Goal: Transaction & Acquisition: Obtain resource

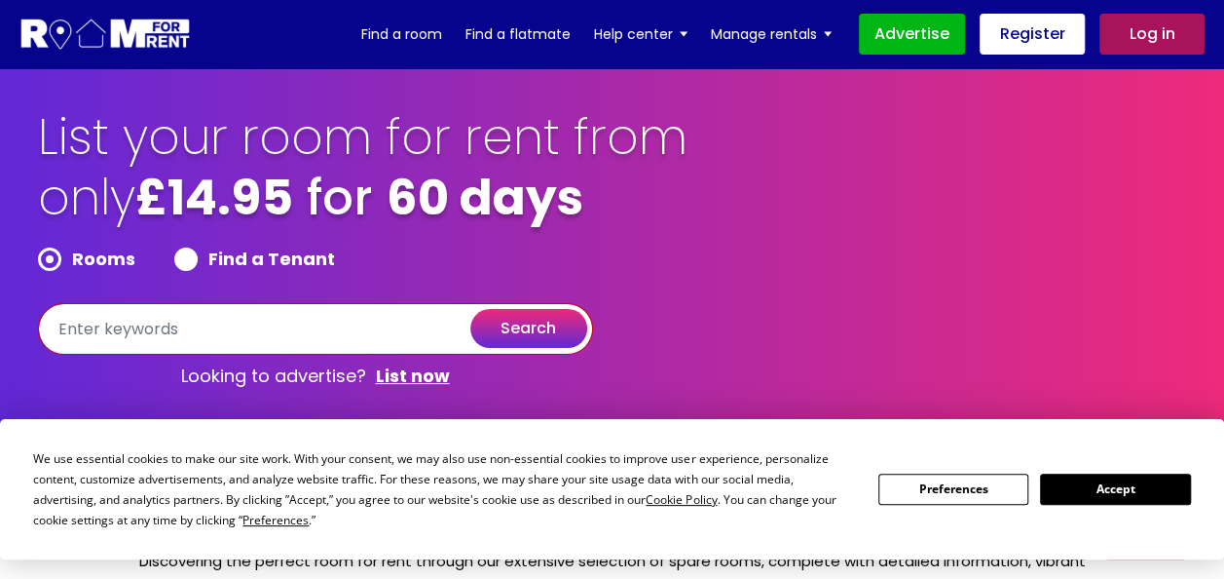
click at [134, 339] on input "text" at bounding box center [315, 329] width 555 height 52
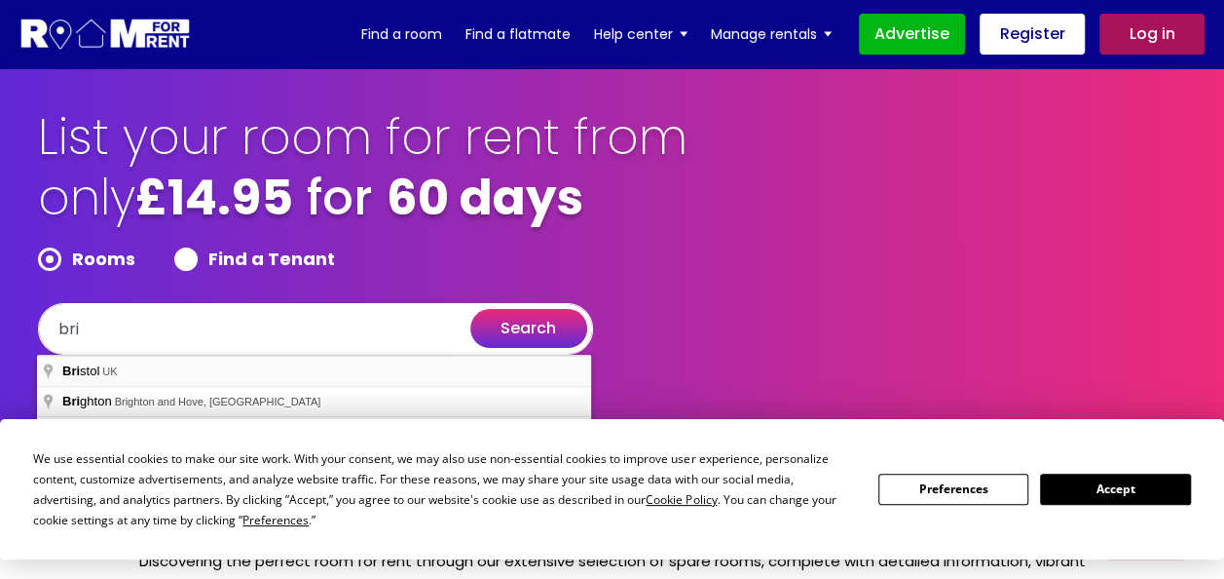
type input "[GEOGRAPHIC_DATA], [GEOGRAPHIC_DATA]"
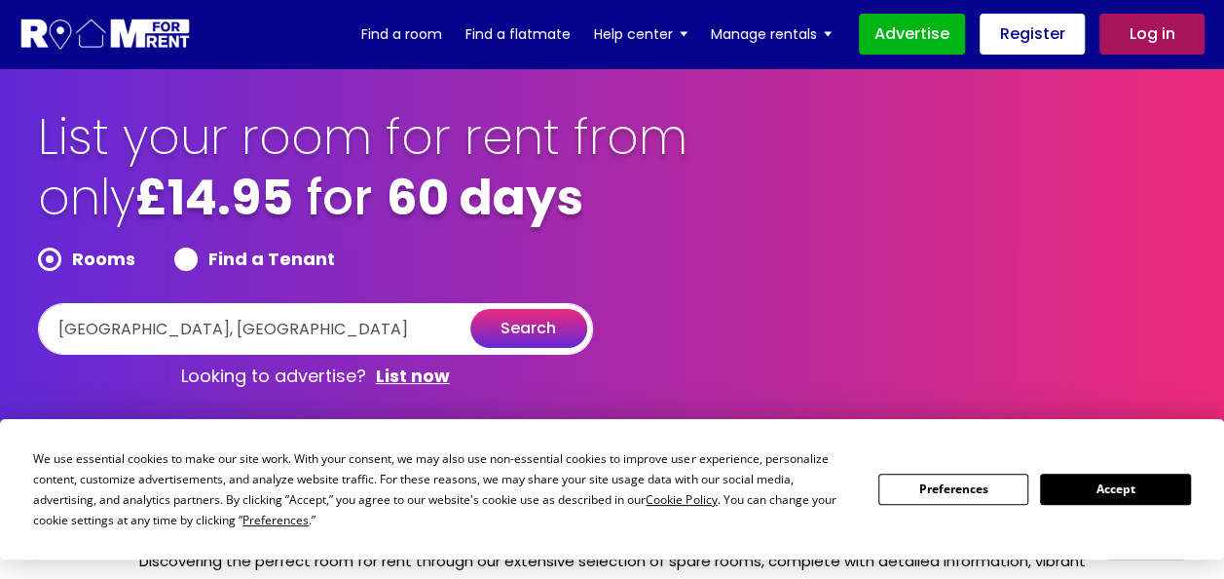
click at [1069, 483] on button "Accept" at bounding box center [1115, 488] width 150 height 30
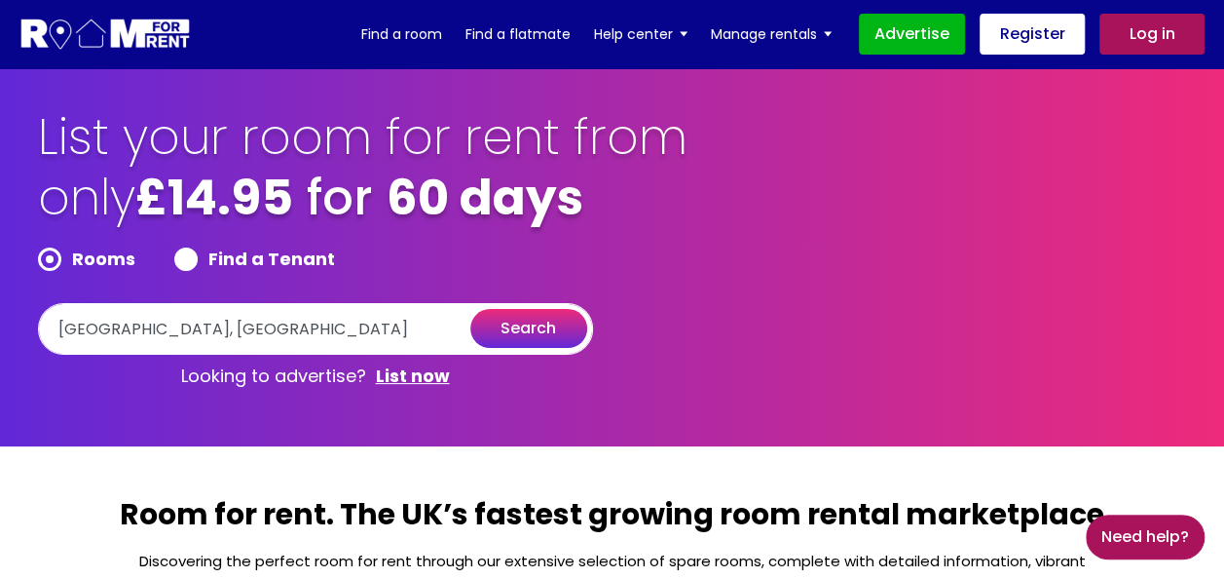
click at [515, 313] on button "search" at bounding box center [528, 328] width 117 height 39
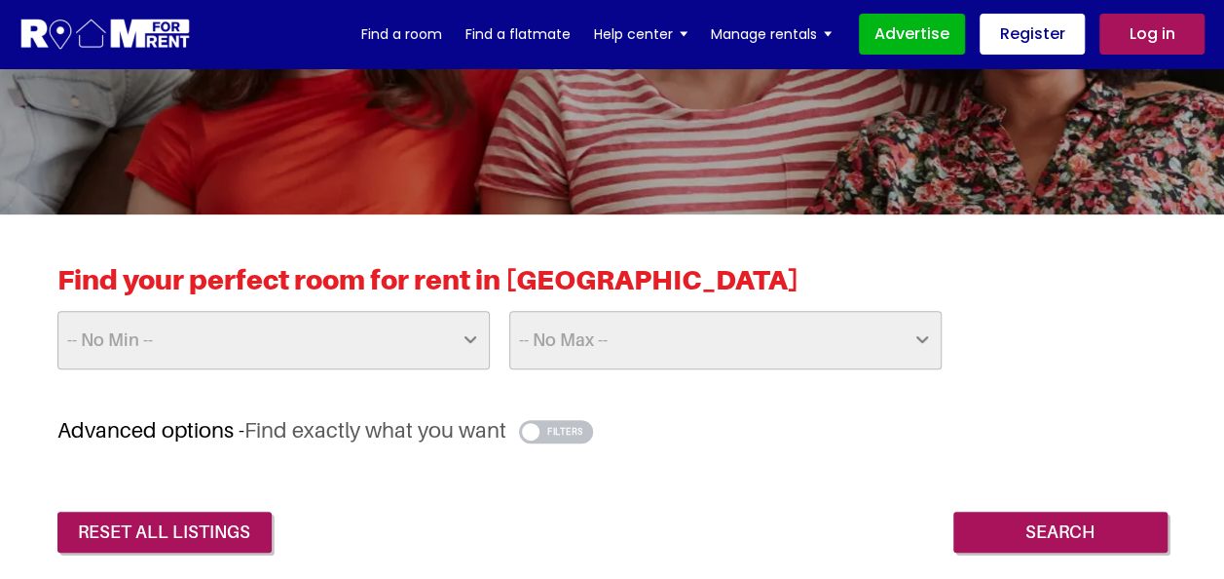
scroll to position [97, 0]
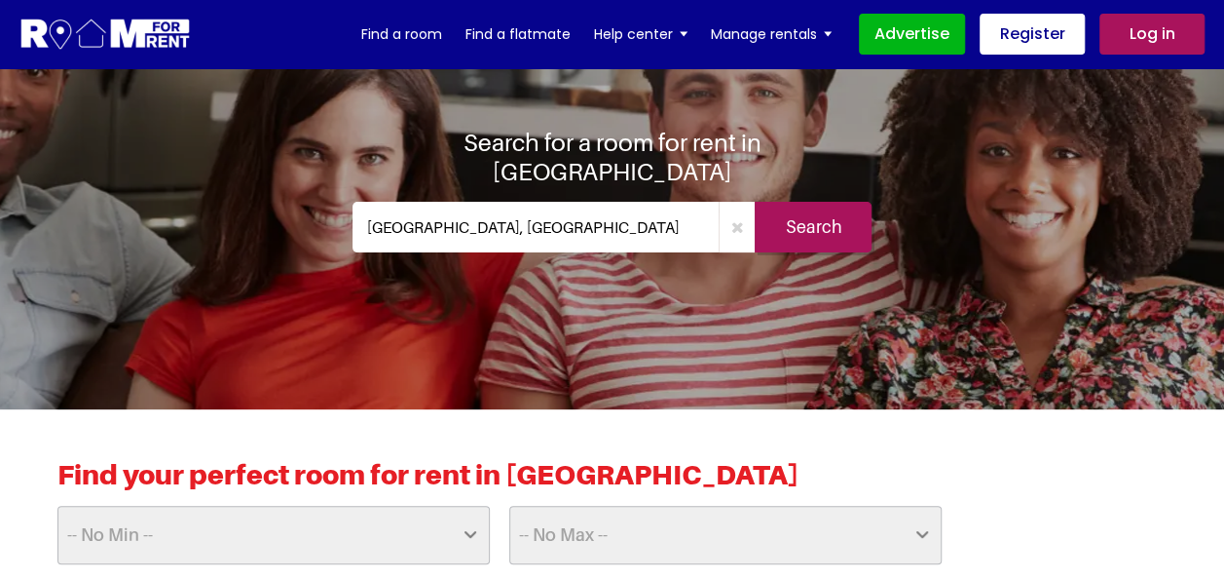
click at [636, 506] on select "-- No Max -- £50 £75 £100 £125 £150 £175 £200 £225 £250 £275 £300 £325 £350 £37…" at bounding box center [725, 535] width 432 height 58
select select "350"
click at [509, 506] on select "-- No Max -- £50 £75 £100 £125 £150 £175 £200 £225 £250 £275 £300 £325 £350 £37…" at bounding box center [725, 535] width 432 height 58
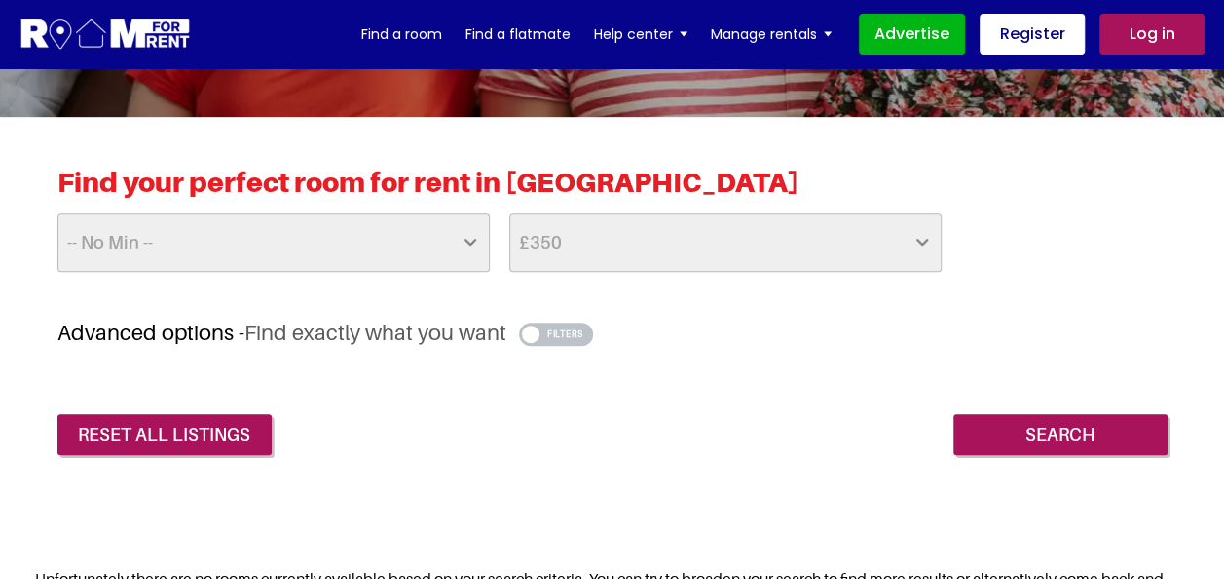
scroll to position [487, 0]
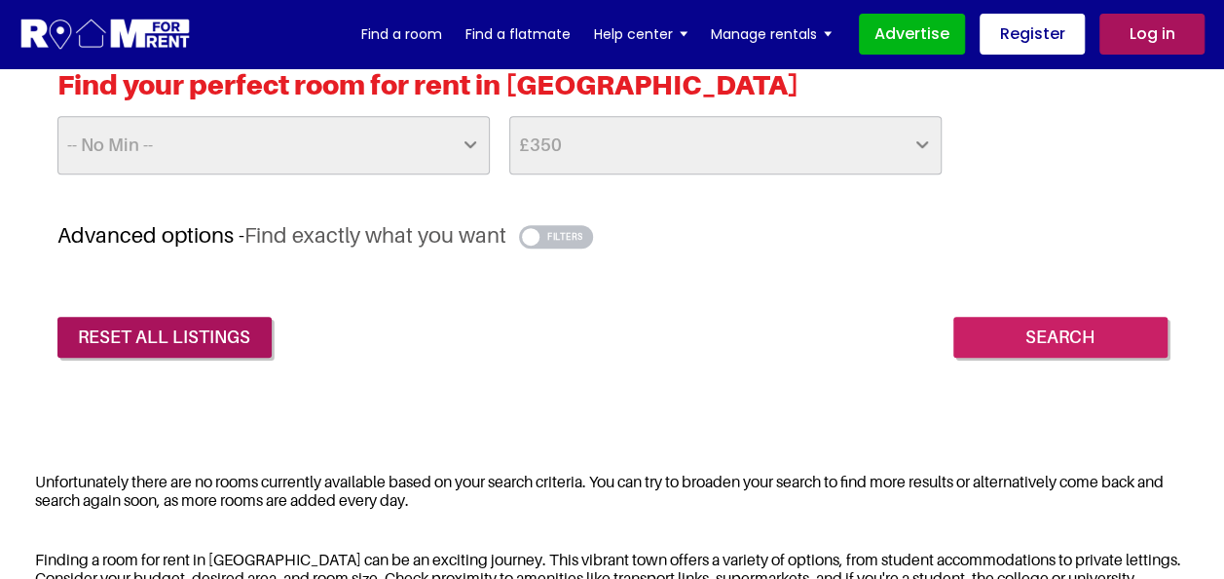
click at [1114, 326] on input "Search" at bounding box center [1061, 337] width 214 height 41
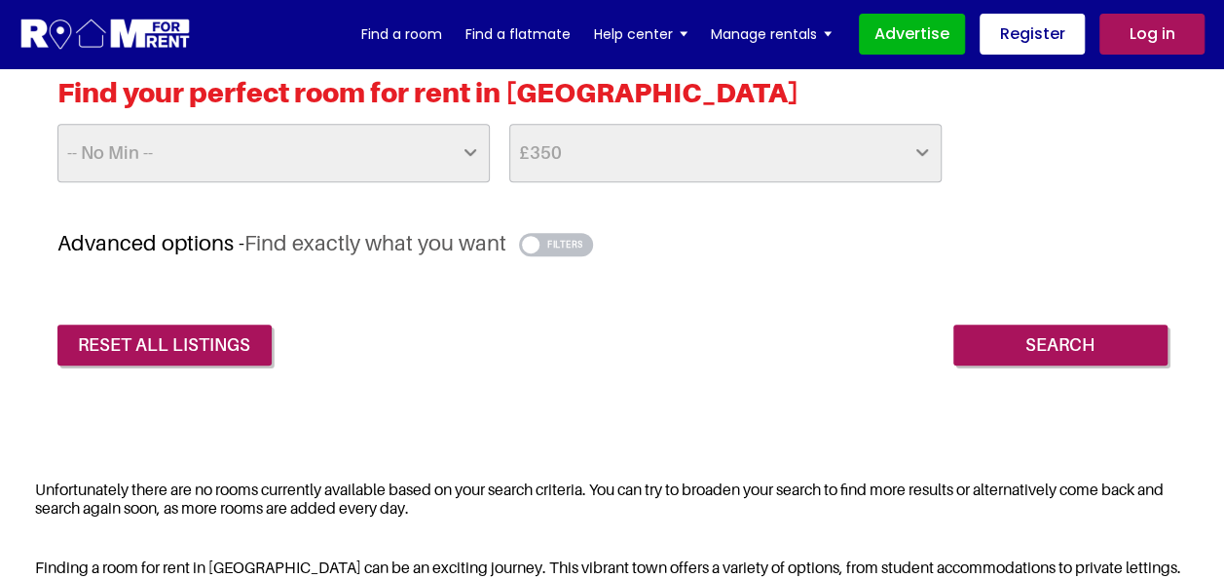
scroll to position [390, 0]
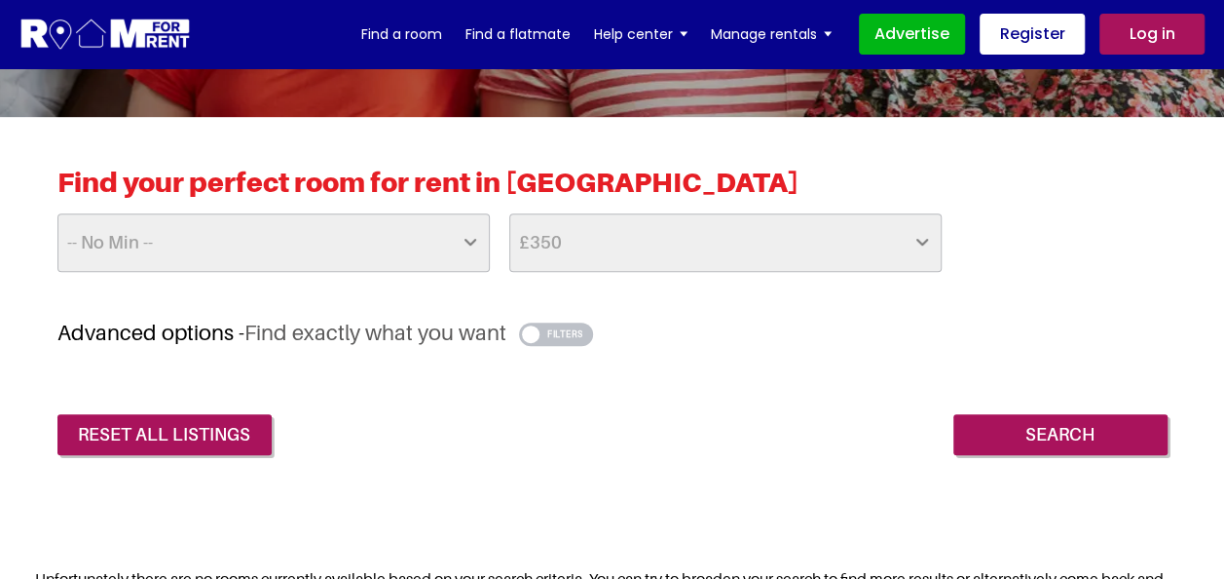
click at [575, 326] on button "button" at bounding box center [556, 333] width 75 height 23
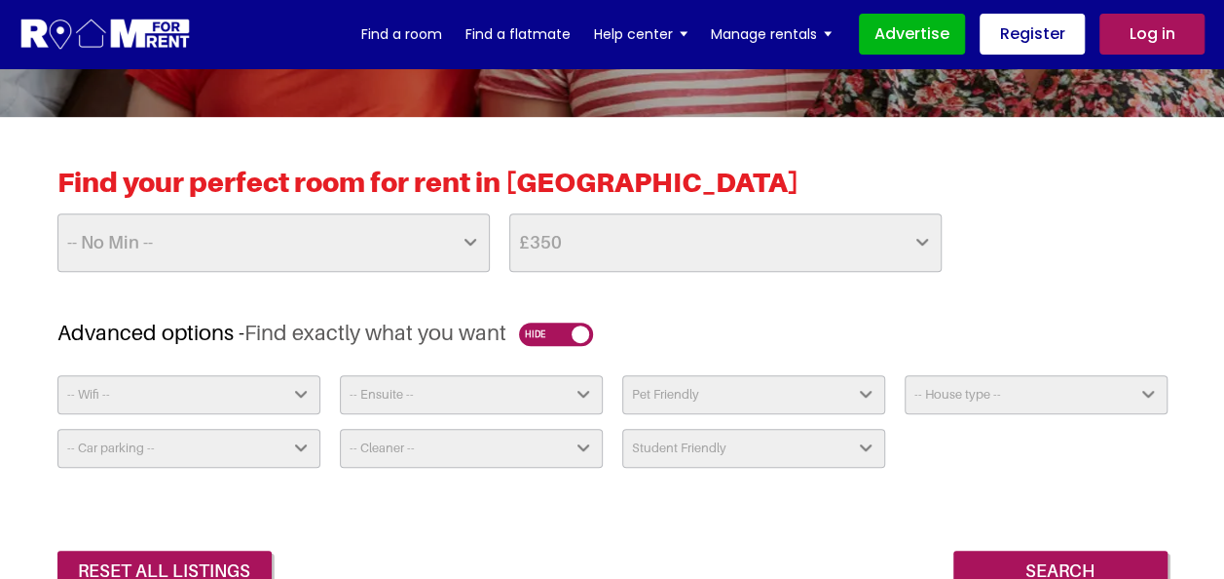
scroll to position [487, 0]
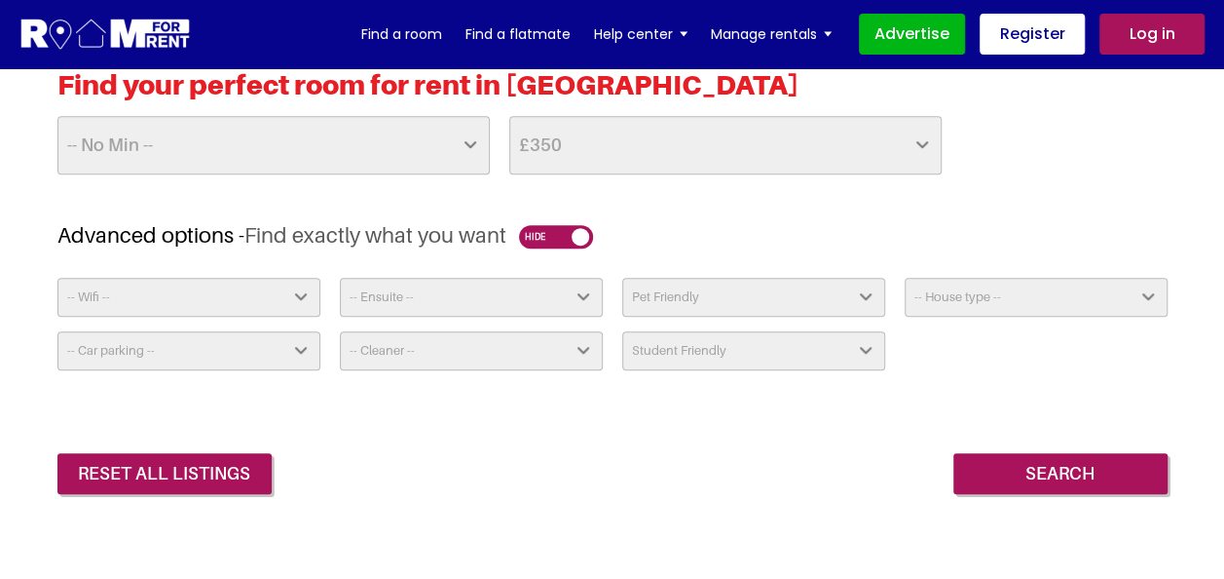
click at [849, 354] on select "Student Friendly Yes No" at bounding box center [753, 350] width 263 height 39
select select "true"
click at [622, 331] on select "Student Friendly Yes No" at bounding box center [753, 350] width 263 height 39
click at [946, 328] on div "-- Wifi -- Yes No -- Ensuite -- Yes No Pet Friendly Yes No -- House type -- Apa…" at bounding box center [613, 331] width 1130 height 107
click at [944, 310] on select "-- House type -- Apartment House Farm Purpose Built Student Accomodation" at bounding box center [1036, 297] width 263 height 39
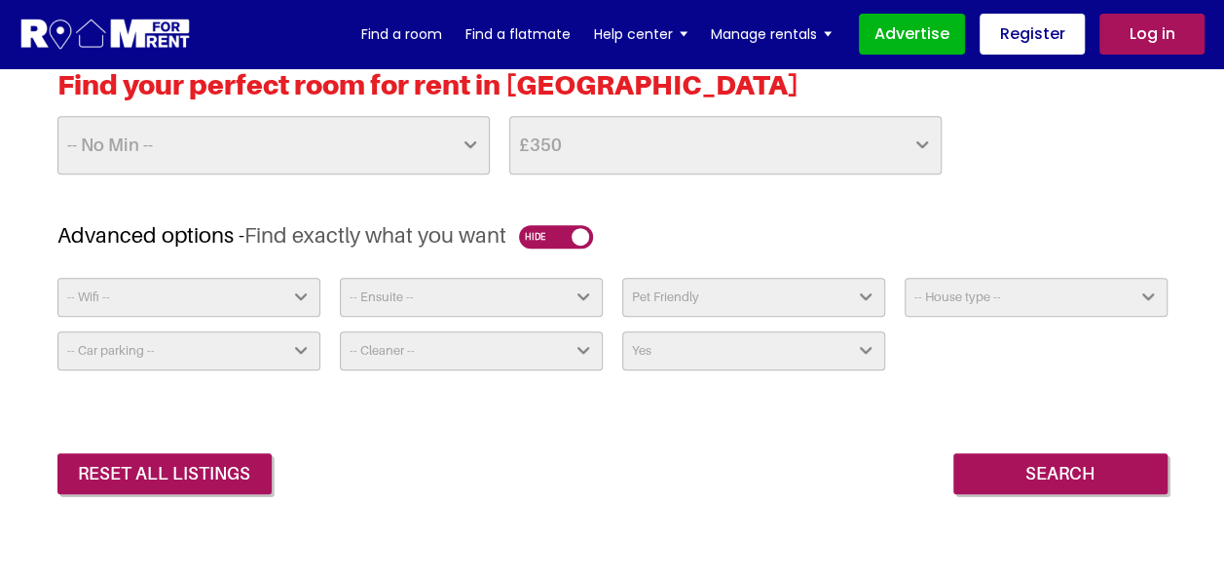
click at [832, 460] on div "reset all listings Search" at bounding box center [612, 459] width 1110 height 70
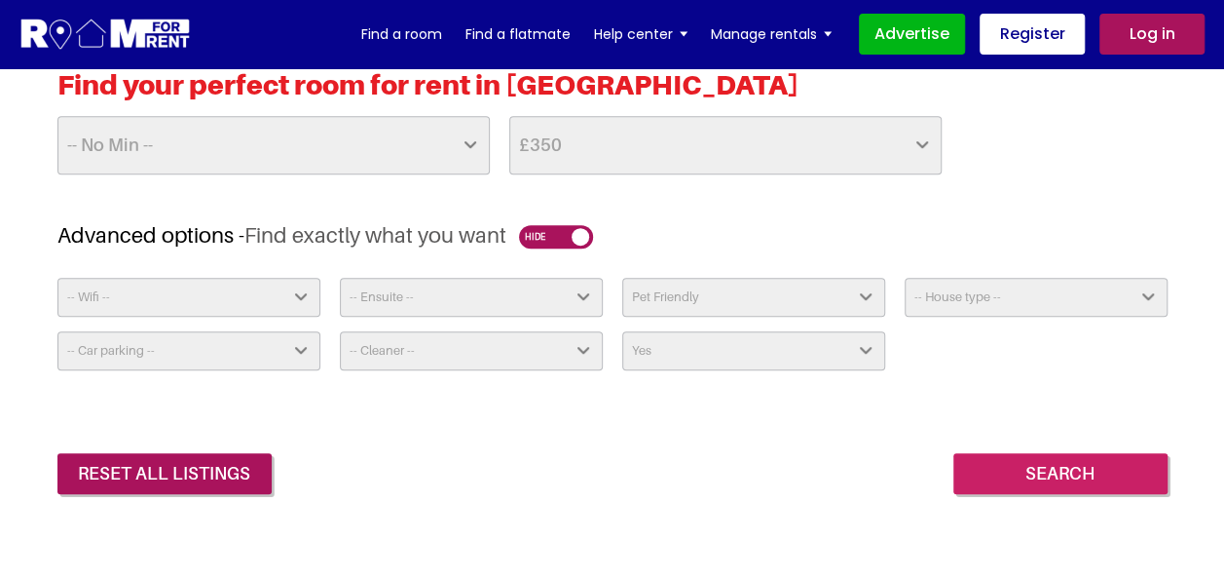
click at [1143, 462] on input "Search" at bounding box center [1061, 473] width 214 height 41
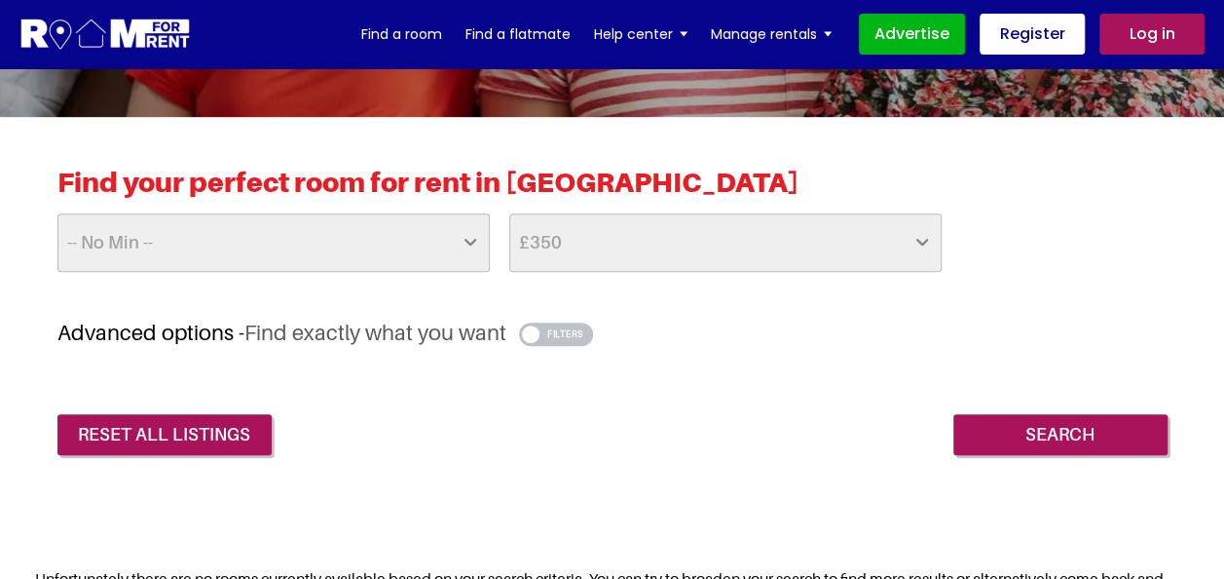
click at [231, 251] on select "-- No Min -- £25 £50 £75 £100 £125 £150 £175 £200 £225 £250 £275 £300 £325 £350…" at bounding box center [273, 242] width 432 height 58
select select "325"
click at [57, 213] on select "-- No Min -- £25 £50 £75 £100 £125 £150 £175 £200 £225 £250 £275 £300 £325 £350…" at bounding box center [273, 242] width 432 height 58
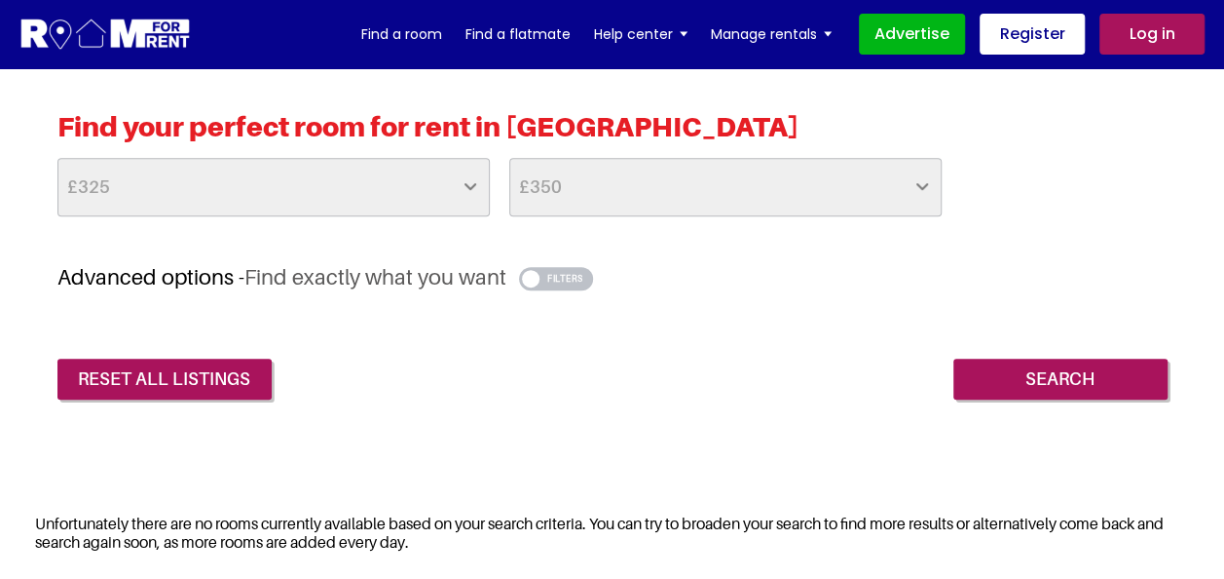
scroll to position [487, 0]
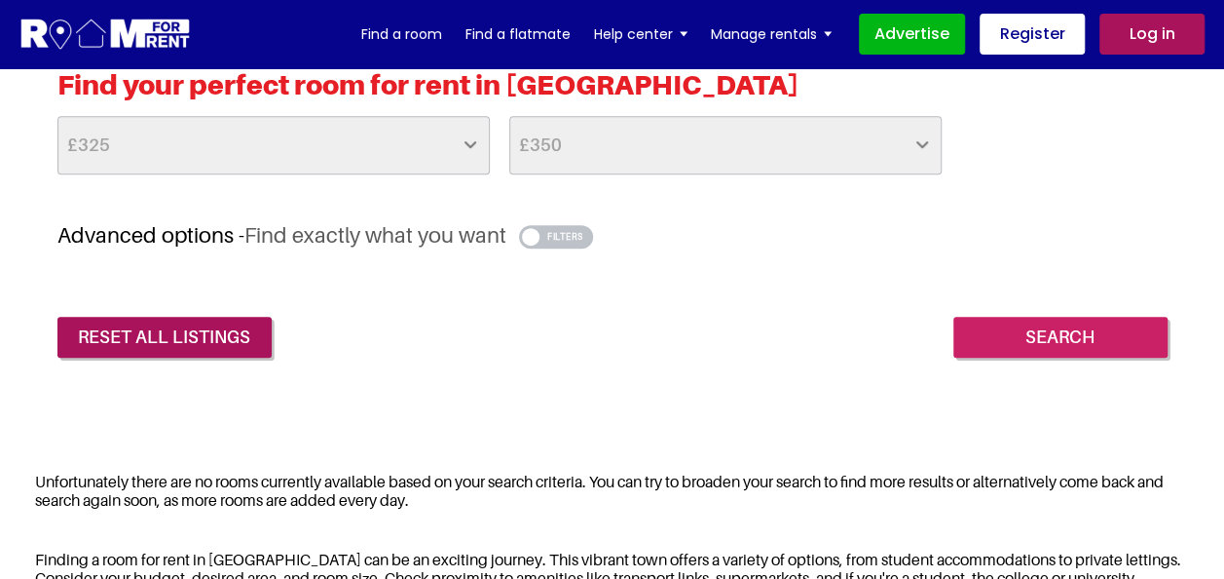
click at [1035, 329] on input "Search" at bounding box center [1061, 337] width 214 height 41
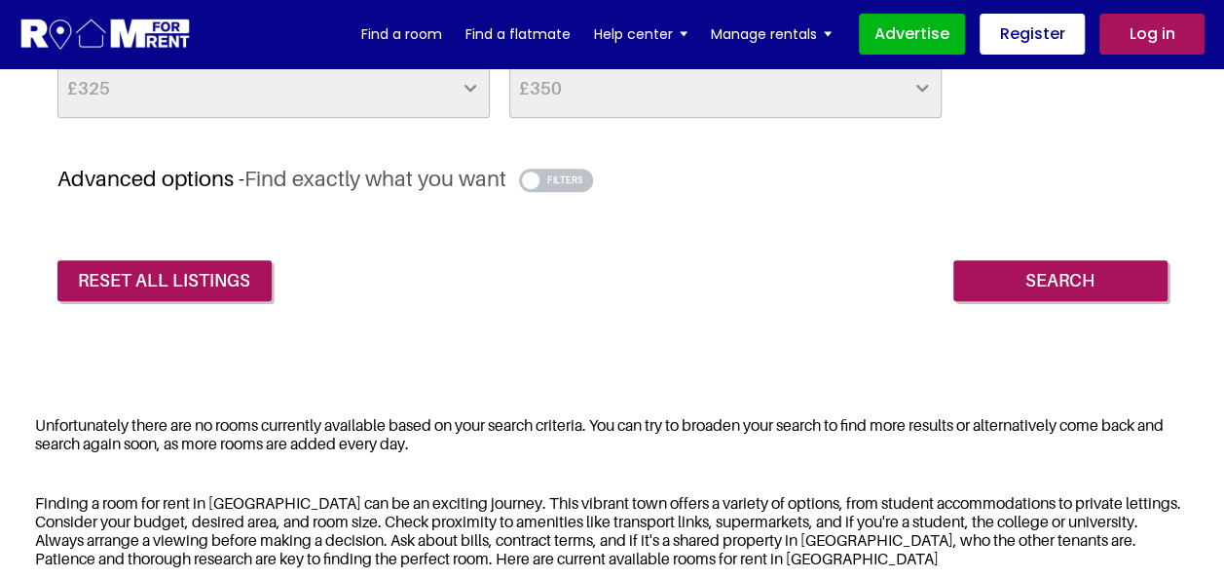
scroll to position [584, 0]
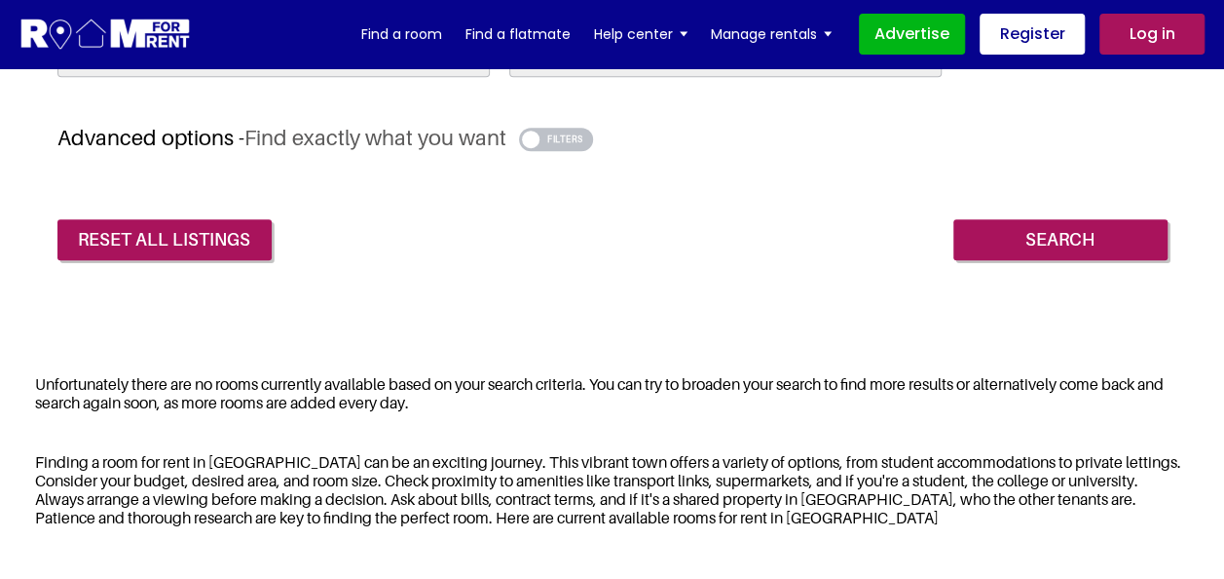
click at [592, 141] on button "button" at bounding box center [556, 139] width 75 height 23
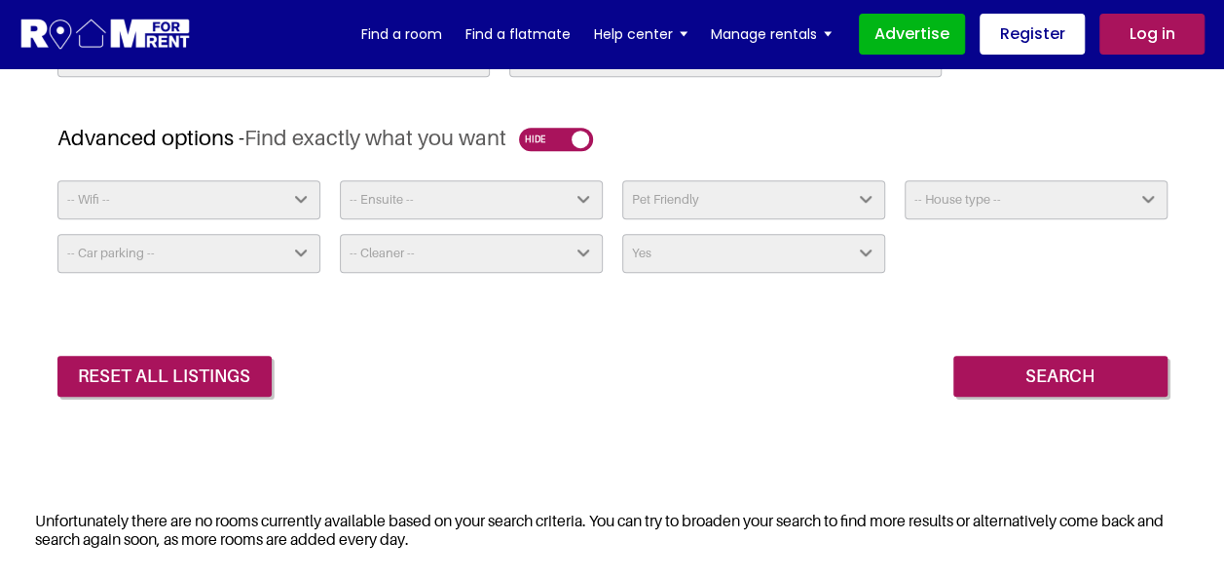
click at [462, 187] on select "-- Ensuite -- Yes No" at bounding box center [471, 199] width 263 height 39
click at [340, 180] on select "-- Ensuite -- Yes No" at bounding box center [471, 199] width 263 height 39
click at [474, 197] on select "-- Ensuite -- Yes No" at bounding box center [471, 199] width 263 height 39
select select "No"
click at [340, 180] on select "-- Ensuite -- Yes No" at bounding box center [471, 199] width 263 height 39
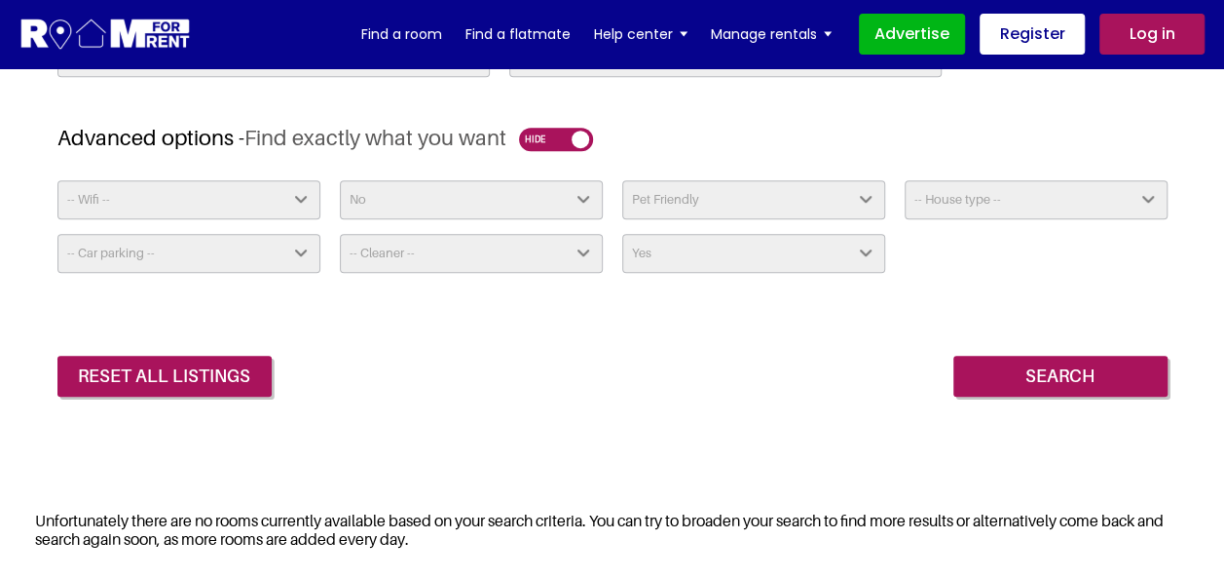
click at [304, 206] on select "-- Wifi -- Yes No" at bounding box center [188, 199] width 263 height 39
select select "Yes"
click at [57, 180] on select "-- Wifi -- Yes No" at bounding box center [188, 199] width 263 height 39
click at [676, 195] on select "Pet Friendly Yes No" at bounding box center [753, 199] width 263 height 39
select select "Yes"
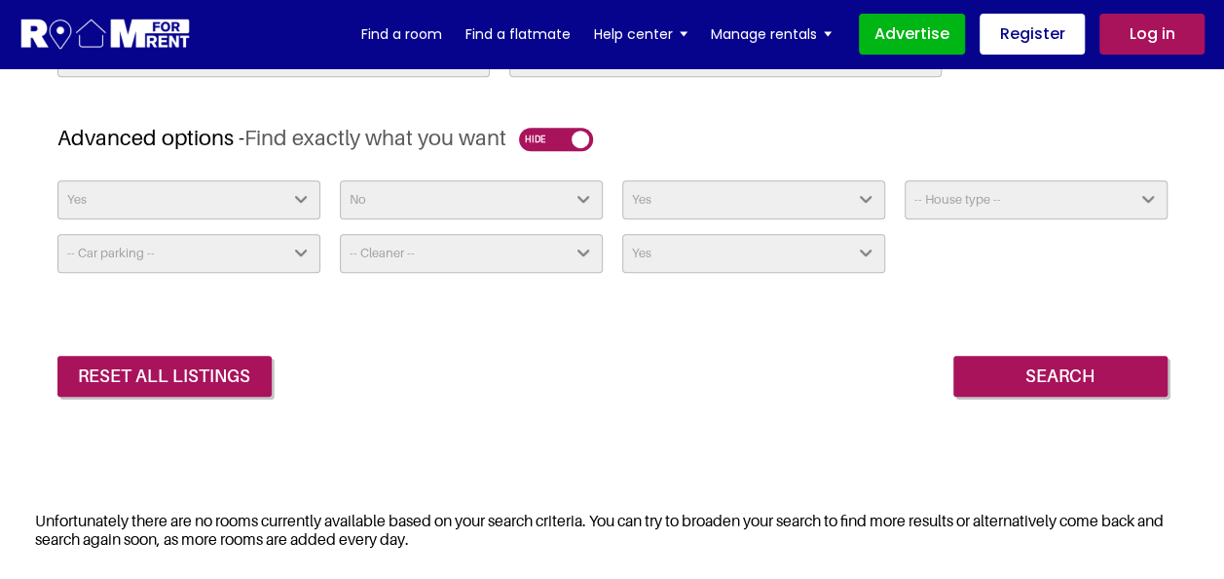
click at [622, 180] on select "Pet Friendly Yes No" at bounding box center [753, 199] width 263 height 39
click at [983, 210] on select "-- House type -- Apartment House Farm Purpose Built Student Accomodation" at bounding box center [1036, 199] width 263 height 39
select select "House"
click at [905, 180] on select "-- House type -- Apartment House Farm Purpose Built Student Accomodation" at bounding box center [1036, 199] width 263 height 39
click at [239, 244] on select "-- Car parking -- Not Required No Parking On Driveway Off Street - Permit not r…" at bounding box center [188, 253] width 263 height 39
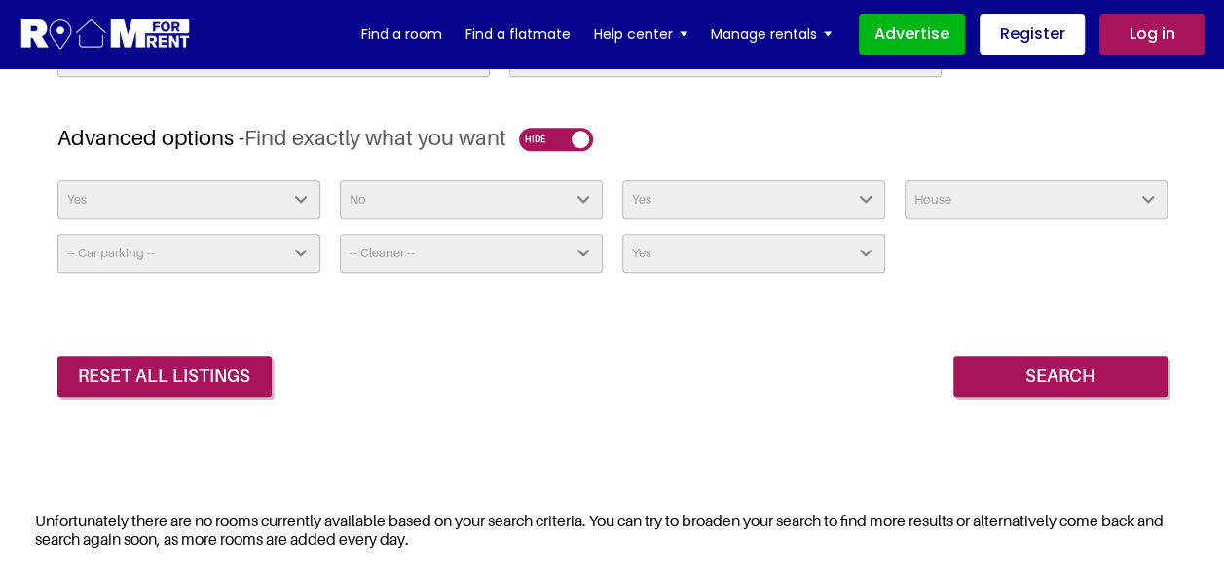
select select "Not Required"
click at [57, 234] on select "-- Car parking -- Not Required No Parking On Driveway Off Street - Permit not r…" at bounding box center [188, 253] width 263 height 39
click at [428, 244] on select "-- Cleaner -- Yes - Weekly Yes - Fortnightly Yes - Monthly Available Upon Reque…" at bounding box center [471, 253] width 263 height 39
select select "Yes - Weekly"
click at [340, 234] on select "-- Cleaner -- Yes - Weekly Yes - Fortnightly Yes - Monthly Available Upon Reque…" at bounding box center [471, 253] width 263 height 39
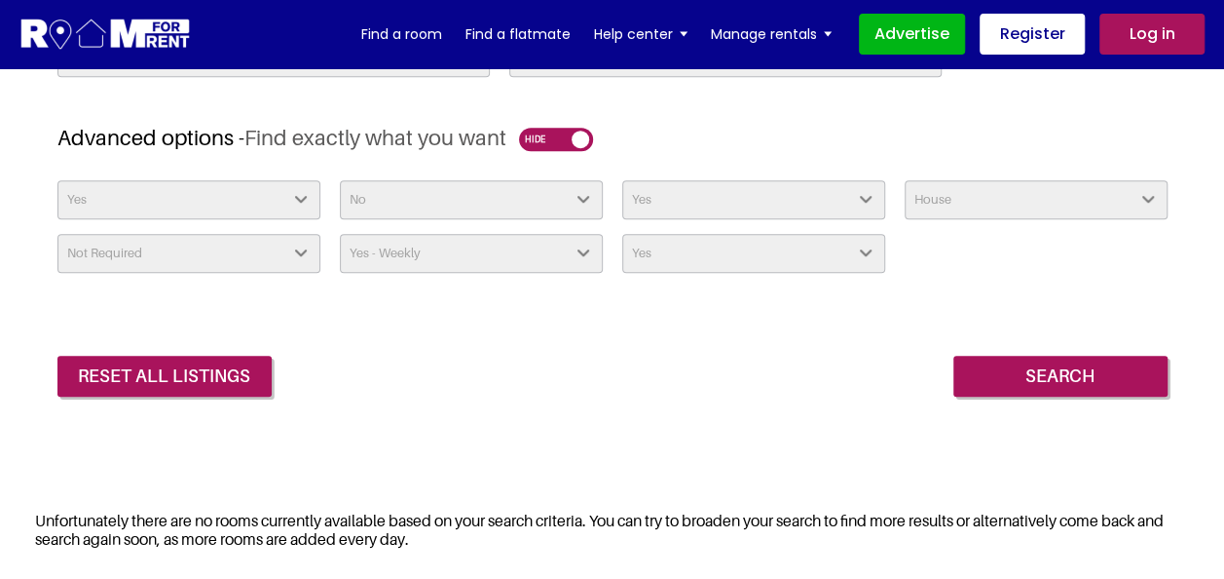
click at [645, 260] on select "Student Friendly Yes No" at bounding box center [753, 253] width 263 height 39
click at [622, 234] on select "Student Friendly Yes No" at bounding box center [753, 253] width 263 height 39
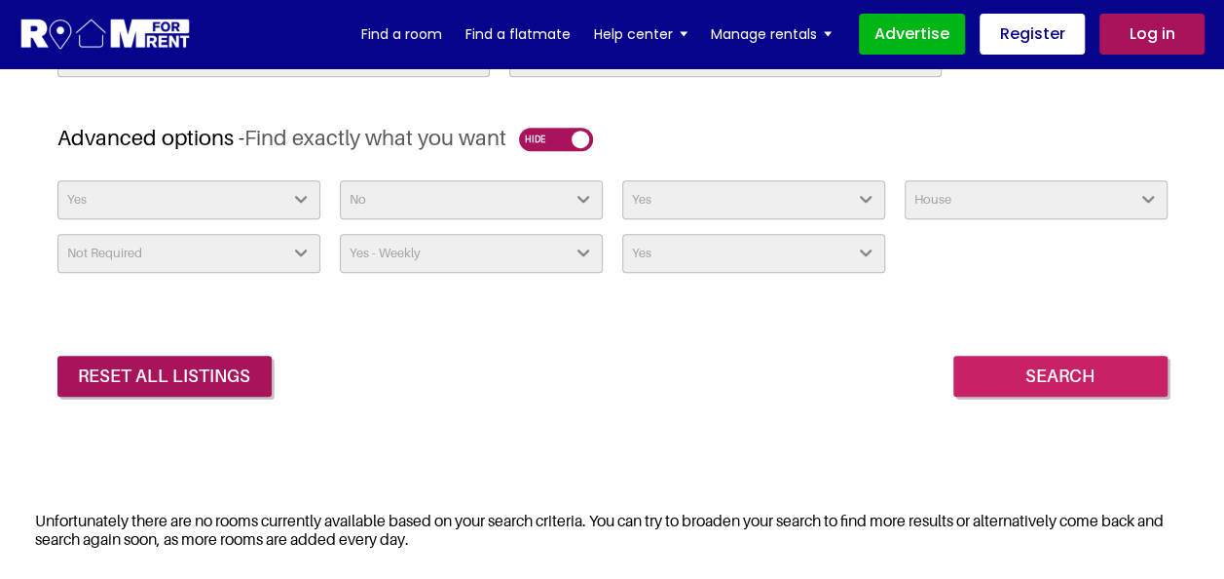
click at [1056, 377] on input "Search" at bounding box center [1061, 376] width 214 height 41
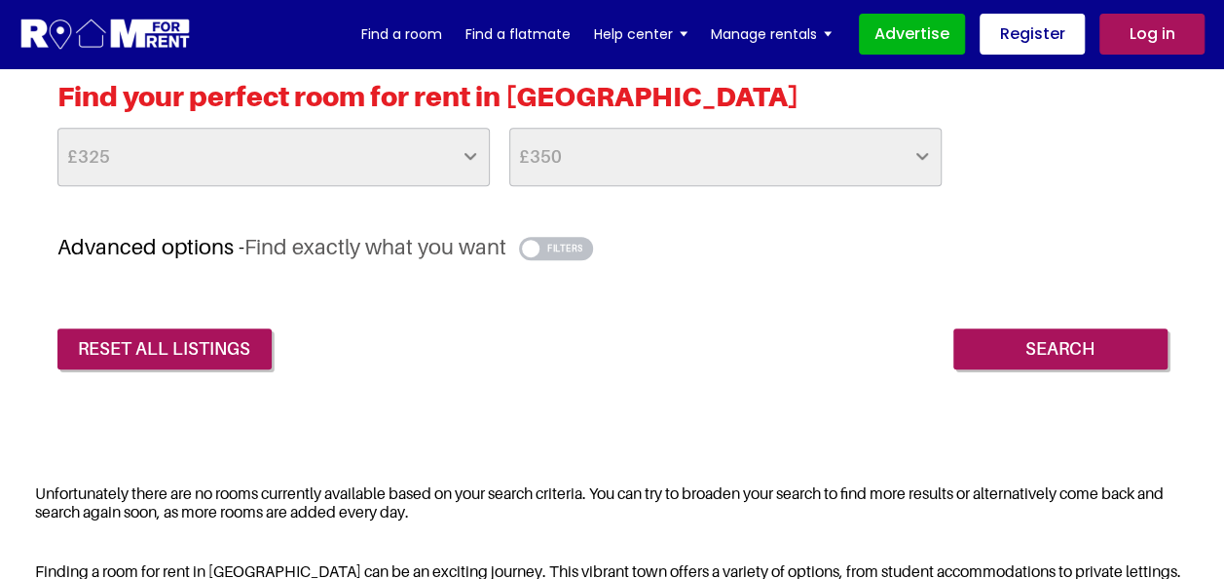
scroll to position [390, 0]
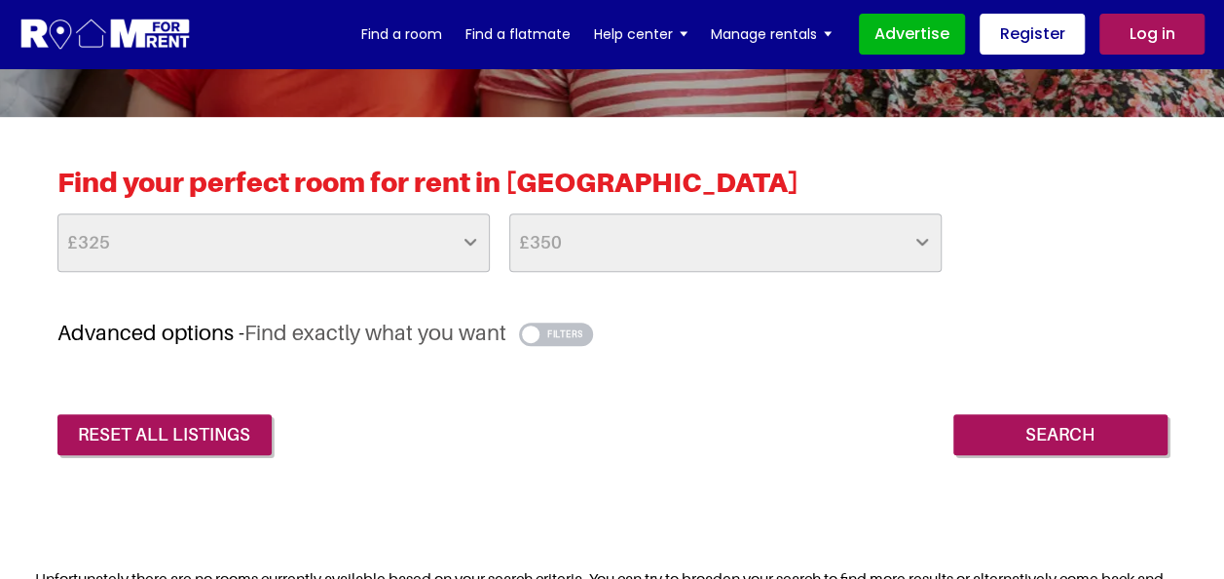
click at [768, 230] on select "-- No Max -- £50 £75 £100 £125 £150 £175 £200 £225 £250 £275 £300 £325 £350 £37…" at bounding box center [725, 242] width 432 height 58
select select "650"
click at [509, 213] on select "-- No Max -- £50 £75 £100 £125 £150 £175 £200 £225 £250 £275 £300 £325 £350 £37…" at bounding box center [725, 242] width 432 height 58
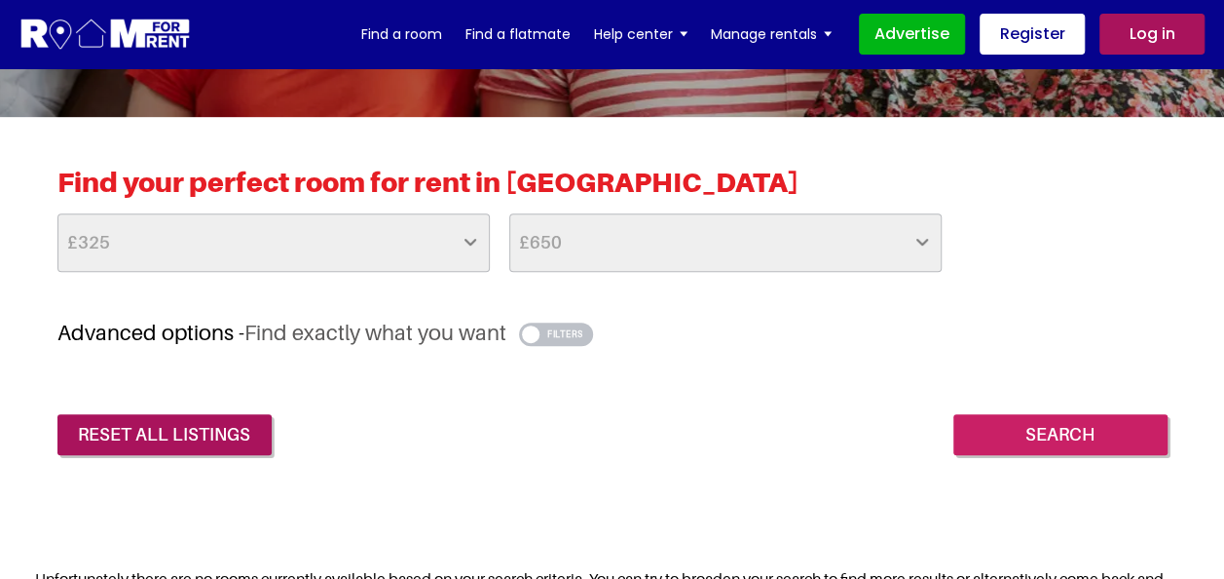
click at [1074, 431] on input "Search" at bounding box center [1061, 434] width 214 height 41
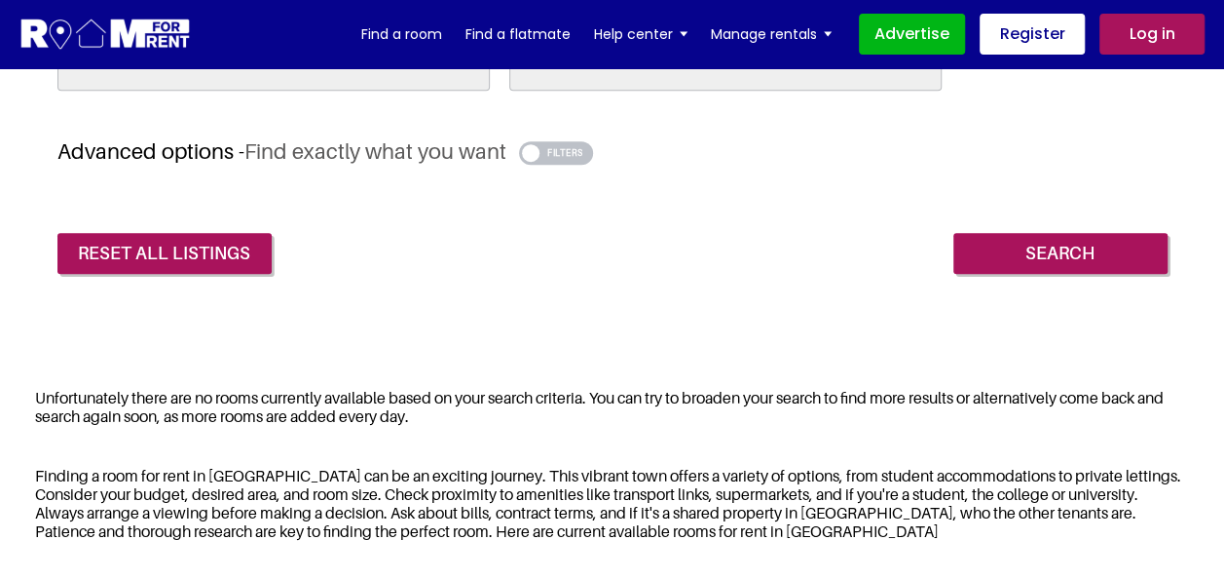
scroll to position [487, 0]
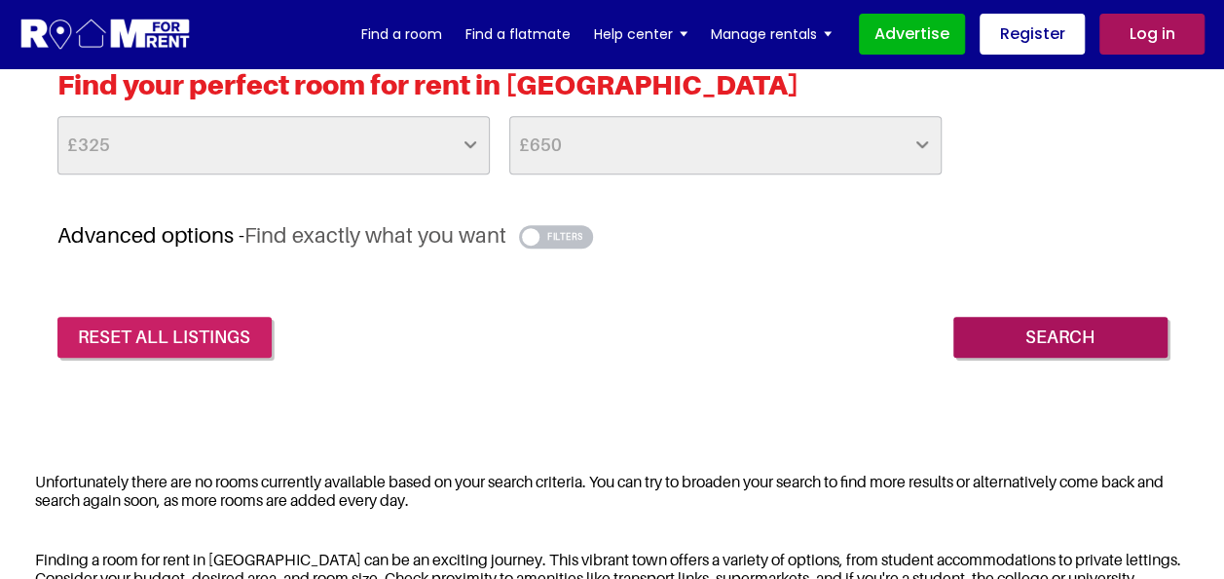
click at [175, 322] on link "reset all listings" at bounding box center [164, 337] width 214 height 41
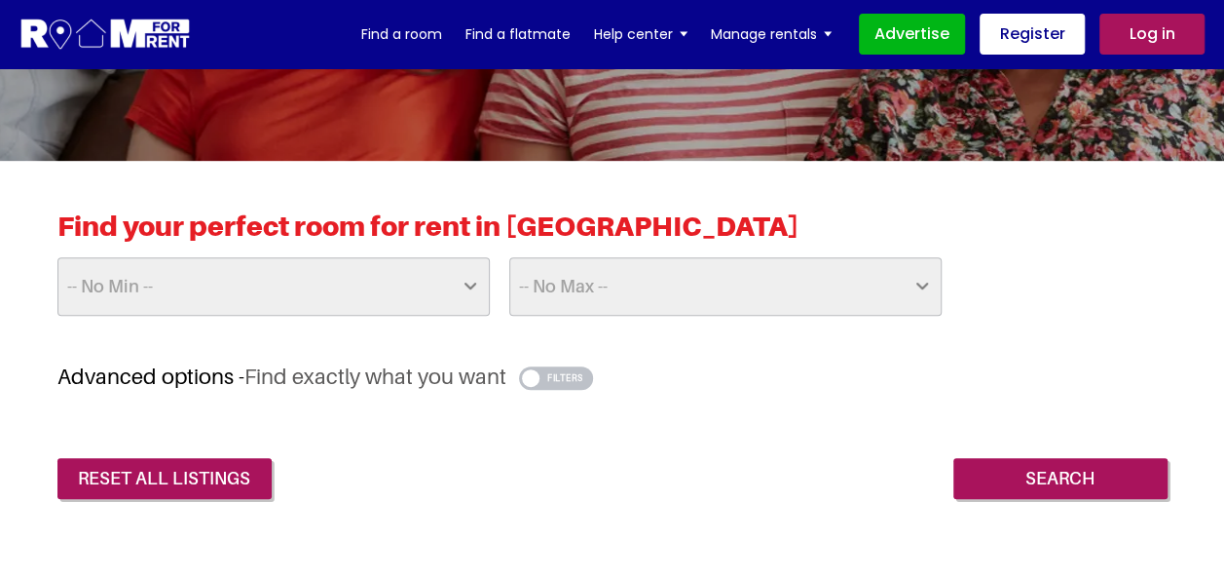
scroll to position [390, 0]
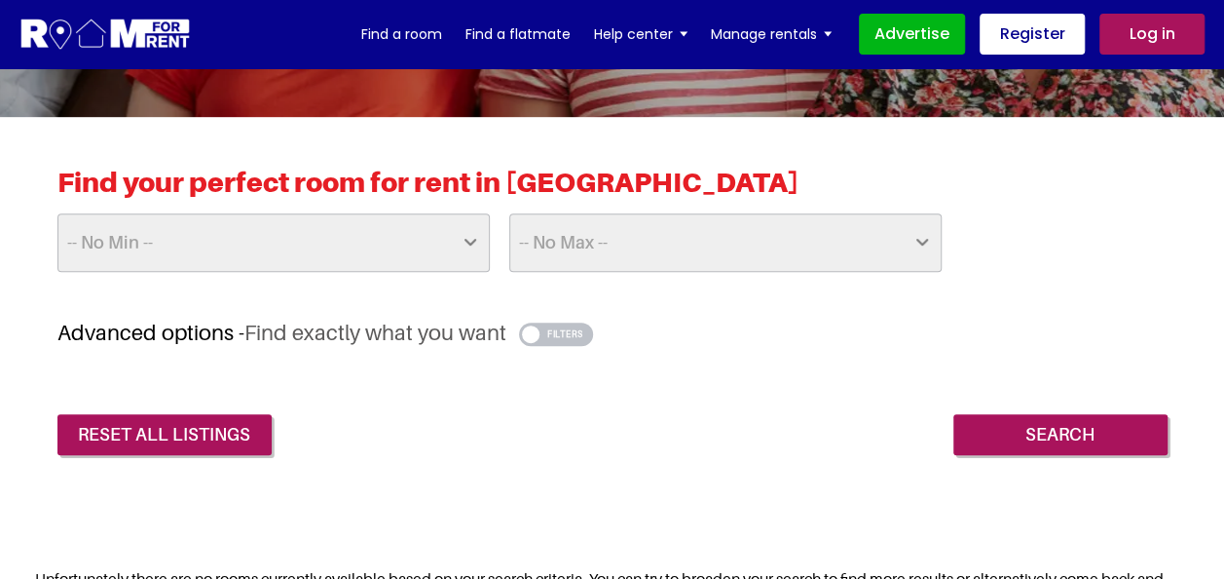
drag, startPoint x: 659, startPoint y: 180, endPoint x: 656, endPoint y: 213, distance: 33.2
click at [656, 213] on div "Find your perfect room for rent in Bristol -- No Min -- £25 £50 £75 £100 £125 £…" at bounding box center [612, 243] width 1110 height 154
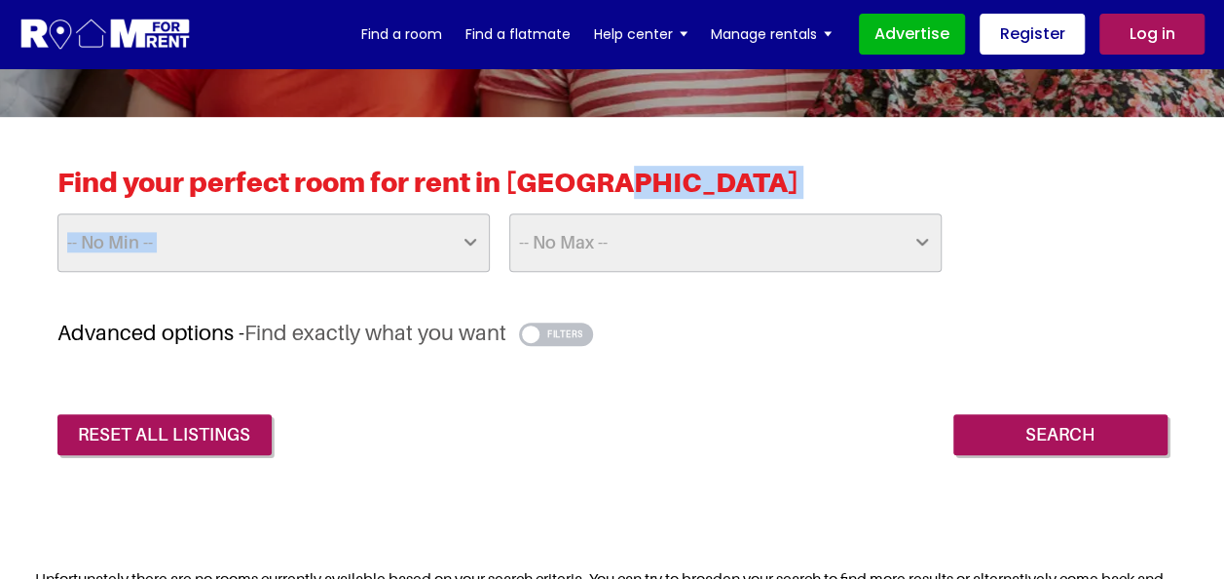
click at [656, 213] on select "-- No Max -- £50 £75 £100 £125 £150 £175 £200 £225 £250 £275 £300 £325 £350 £37…" at bounding box center [725, 242] width 432 height 58
select select "700"
click at [509, 213] on select "-- No Max -- £50 £75 £100 £125 £150 £175 £200 £225 £250 £275 £300 £325 £350 £37…" at bounding box center [725, 242] width 432 height 58
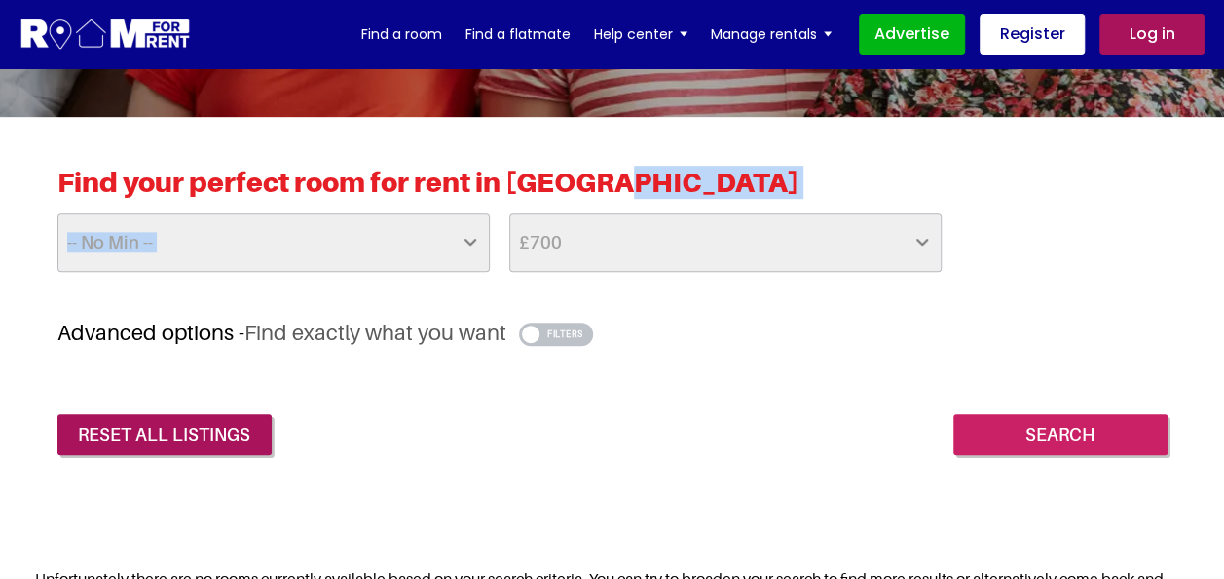
click at [1067, 436] on input "Search" at bounding box center [1061, 434] width 214 height 41
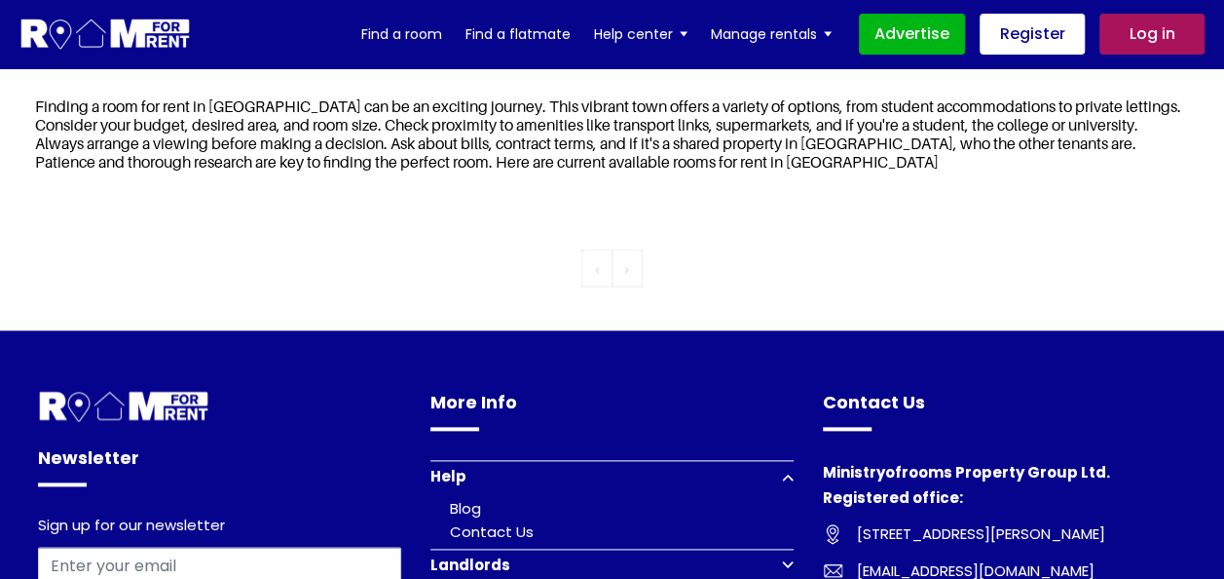
scroll to position [974, 0]
